Goal: Navigation & Orientation: Find specific page/section

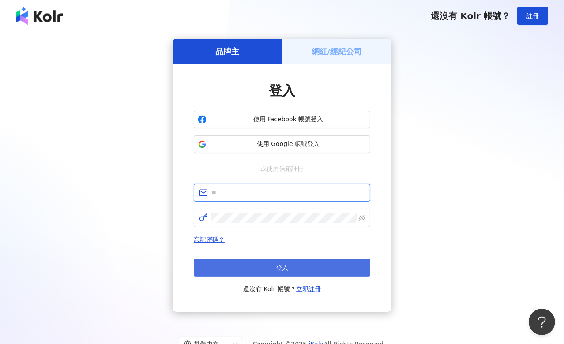
type input "**********"
click at [276, 266] on span "登入" at bounding box center [282, 268] width 12 height 7
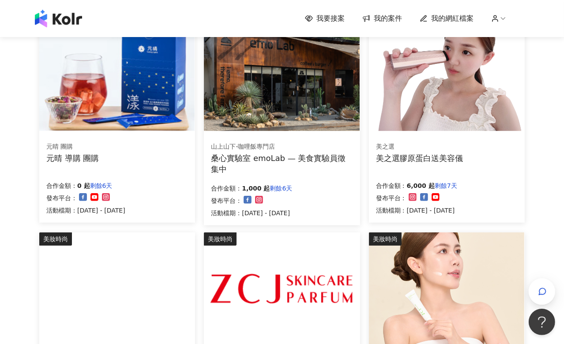
scroll to position [343, 0]
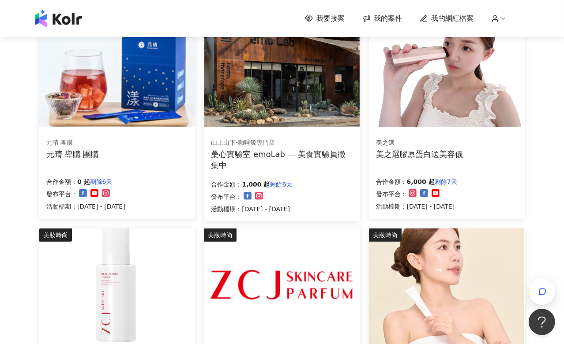
click at [444, 89] on img at bounding box center [446, 68] width 155 height 117
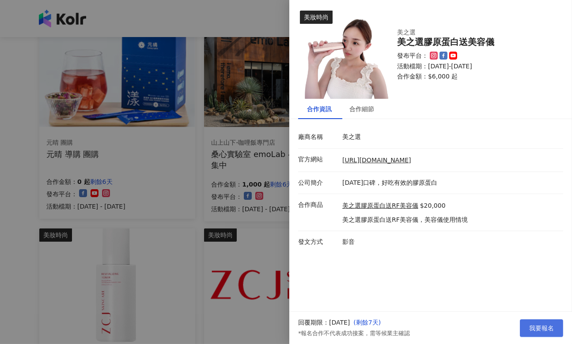
click at [538, 325] on span "我要報名" at bounding box center [541, 328] width 25 height 7
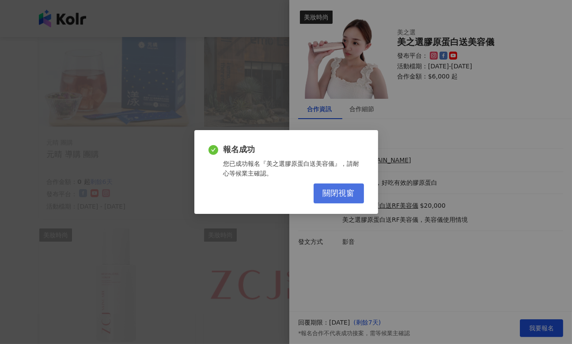
click at [348, 193] on span "關閉視窗" at bounding box center [339, 194] width 32 height 10
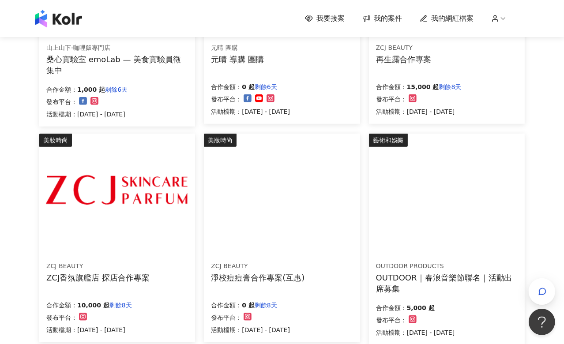
scroll to position [442, 0]
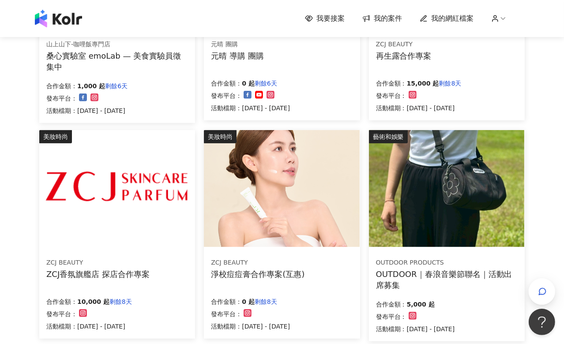
click at [95, 198] on img at bounding box center [116, 188] width 155 height 117
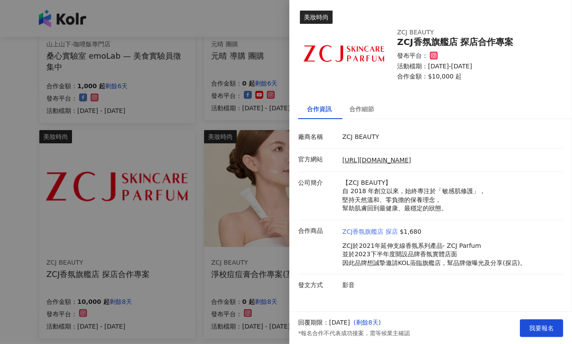
click at [366, 232] on link "ZCJ香氛旗艦店 探店" at bounding box center [370, 232] width 56 height 9
click at [13, 216] on div at bounding box center [286, 172] width 572 height 344
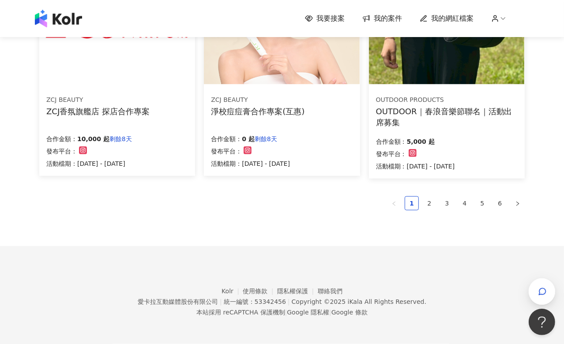
scroll to position [606, 0]
click at [435, 206] on link "2" at bounding box center [429, 203] width 13 height 13
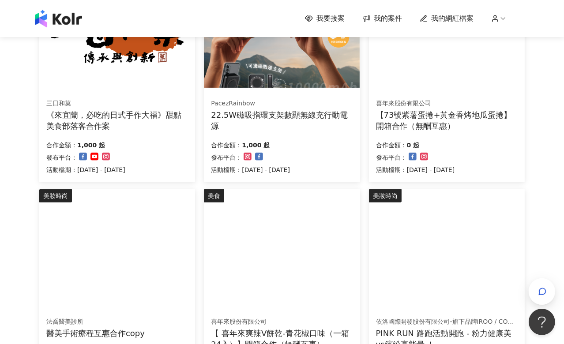
scroll to position [0, 0]
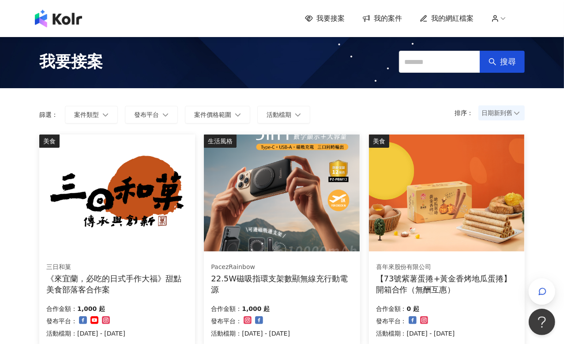
click at [280, 205] on img at bounding box center [281, 193] width 155 height 117
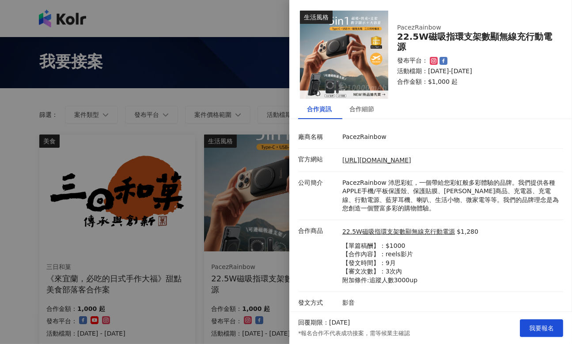
click at [103, 74] on div at bounding box center [286, 172] width 572 height 344
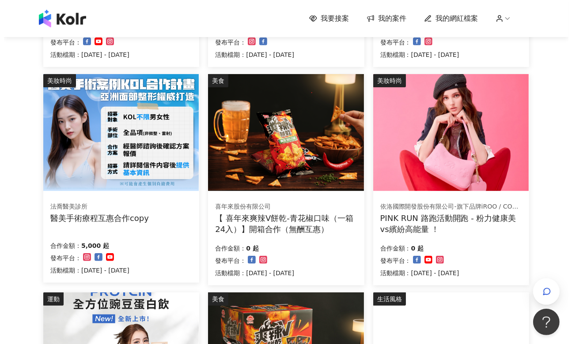
scroll to position [294, 0]
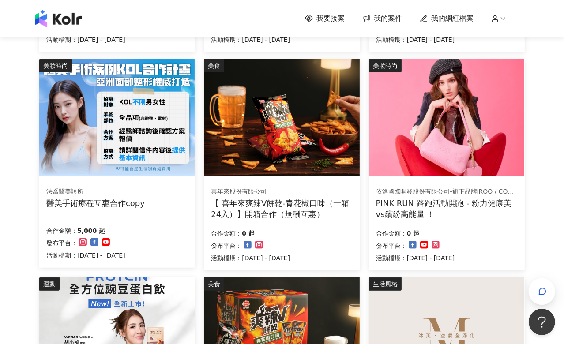
click at [440, 104] on img at bounding box center [446, 117] width 155 height 117
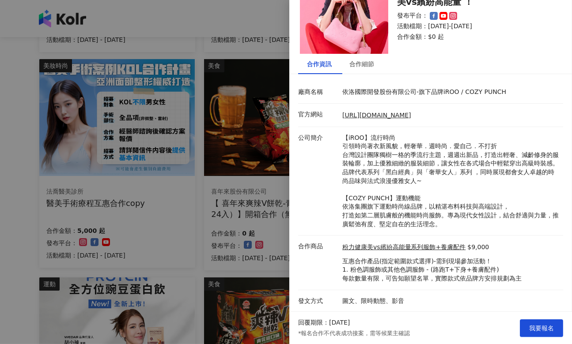
scroll to position [58, 0]
click at [85, 222] on div at bounding box center [286, 172] width 572 height 344
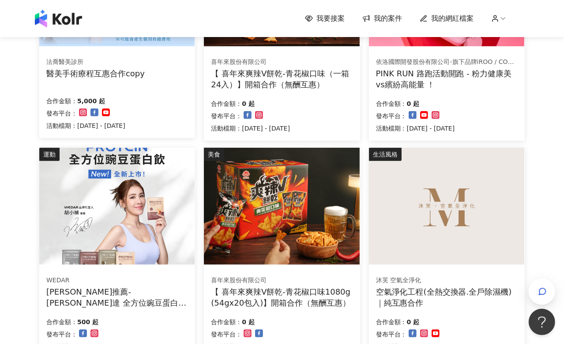
scroll to position [491, 0]
